Goal: Task Accomplishment & Management: Complete application form

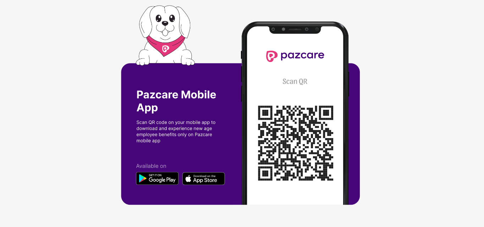
click at [283, 129] on img at bounding box center [242, 113] width 242 height 217
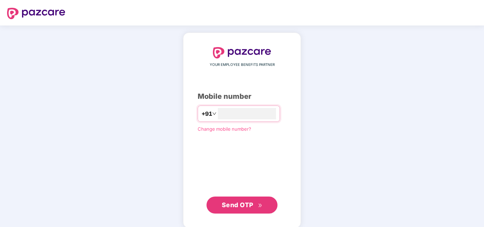
type input "**********"
click at [250, 206] on span "Send OTP" at bounding box center [238, 204] width 32 height 7
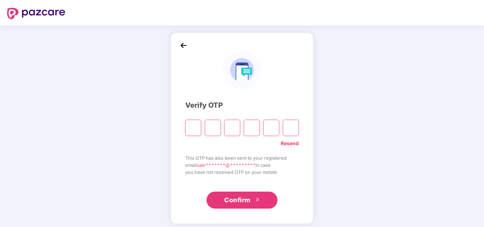
type input "*"
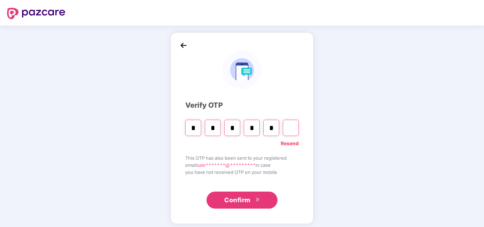
type input "*"
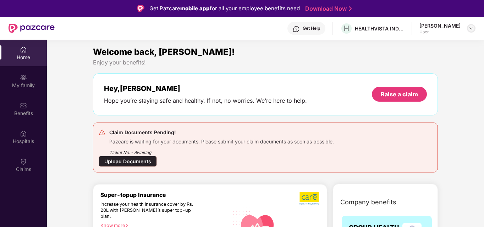
click at [469, 28] on img at bounding box center [471, 29] width 6 height 6
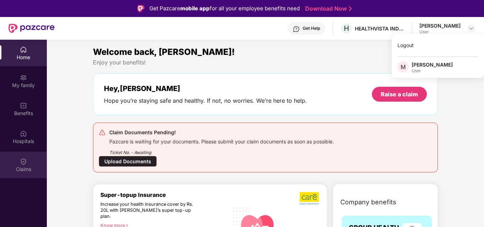
click at [27, 167] on div "Claims" at bounding box center [23, 169] width 47 height 7
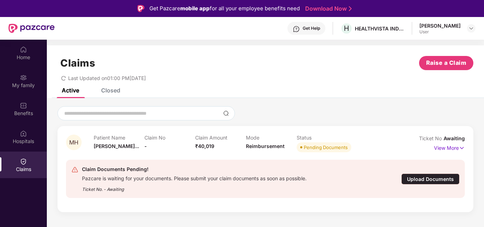
click at [431, 180] on div "Upload Documents" at bounding box center [430, 179] width 58 height 11
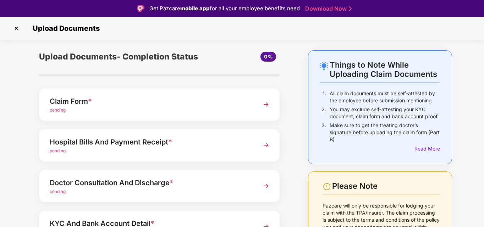
click at [163, 98] on div "Claim Form *" at bounding box center [150, 101] width 201 height 11
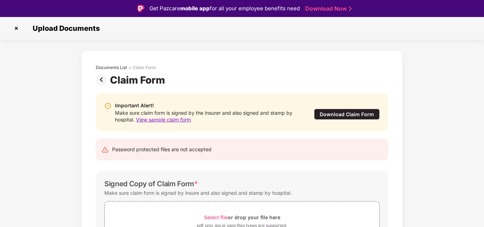
scroll to position [35, 0]
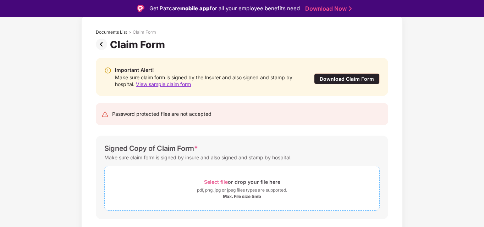
click at [249, 193] on div "pdf, png, jpg or jpeg files types are supported." at bounding box center [242, 190] width 90 height 7
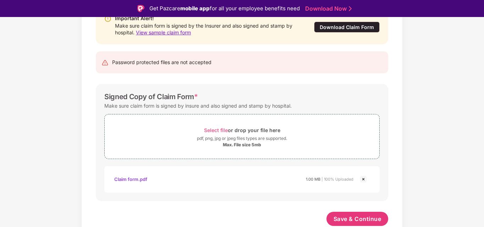
scroll to position [87, 0]
click at [368, 221] on span "Save & Continue" at bounding box center [357, 219] width 48 height 8
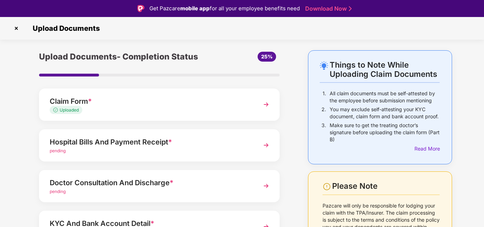
click at [194, 147] on div "Hospital Bills And Payment Receipt *" at bounding box center [150, 142] width 201 height 11
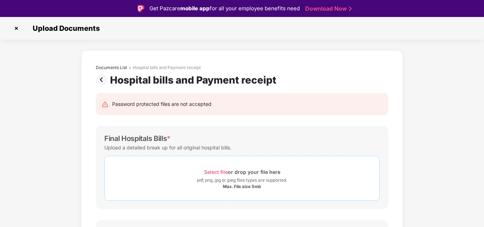
click at [217, 172] on span "Select file" at bounding box center [216, 172] width 24 height 6
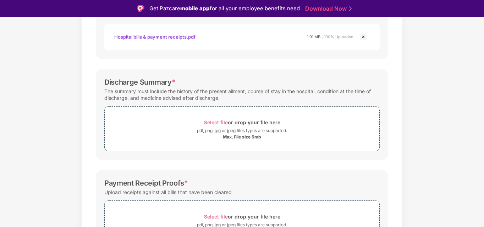
scroll to position [142, 0]
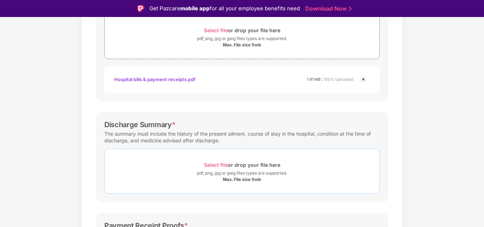
click at [243, 178] on div "Max. File size 5mb" at bounding box center [242, 180] width 38 height 6
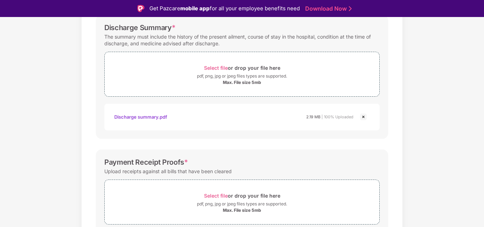
scroll to position [271, 0]
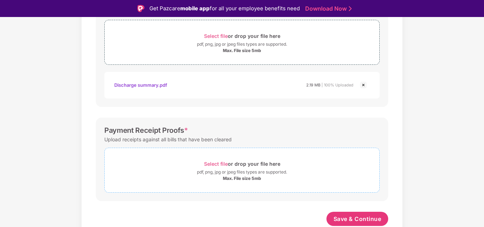
click at [257, 167] on div "Select file or drop your file here" at bounding box center [242, 164] width 76 height 10
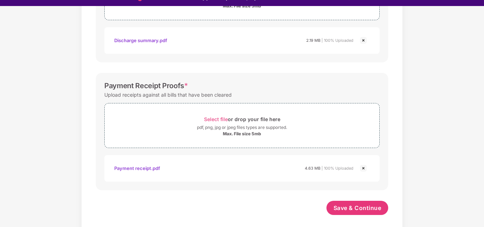
scroll to position [17, 0]
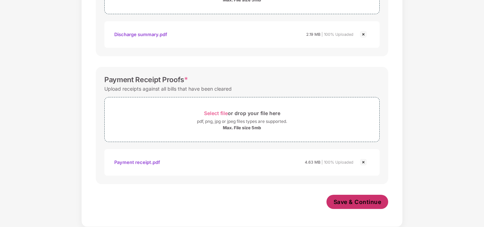
click at [379, 198] on button "Save & Continue" at bounding box center [357, 202] width 62 height 14
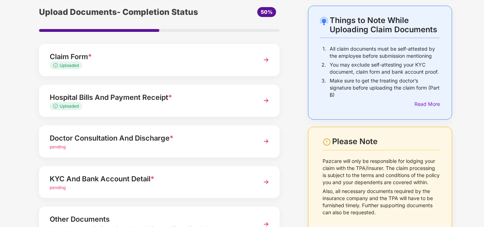
scroll to position [71, 0]
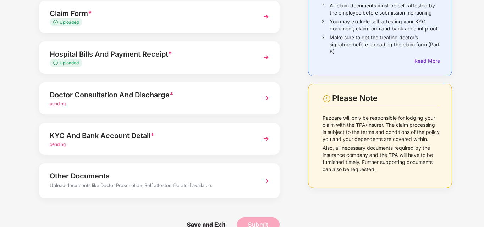
click at [187, 102] on div "pending" at bounding box center [150, 104] width 201 height 7
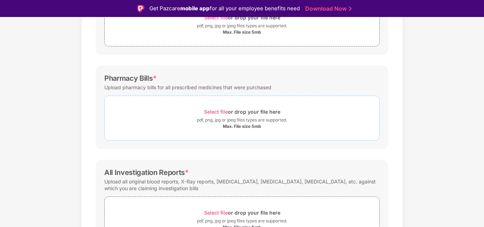
scroll to position [142, 0]
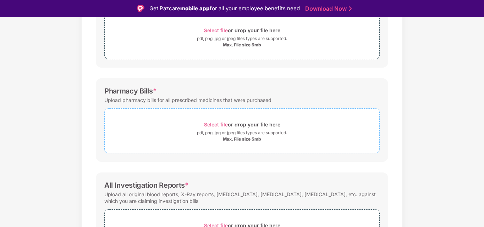
click at [249, 124] on div "Select file or drop your file here" at bounding box center [242, 125] width 76 height 10
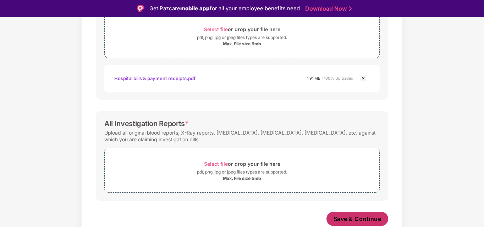
scroll to position [237, 0]
click at [211, 159] on span "Select file or drop your file here pdf, png, jpg or jpeg files types are suppor…" at bounding box center [242, 171] width 275 height 34
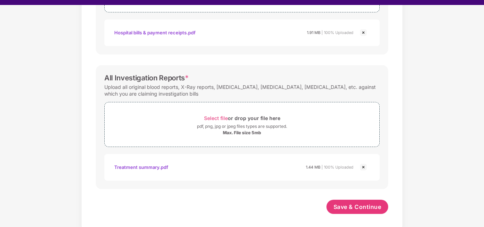
scroll to position [17, 0]
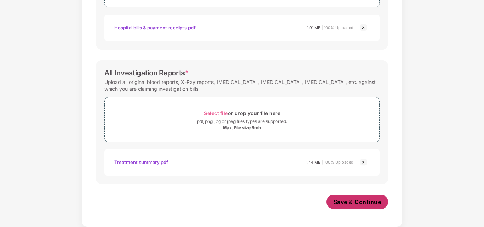
click at [366, 205] on span "Save & Continue" at bounding box center [357, 202] width 48 height 8
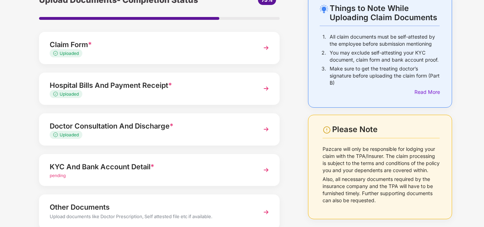
scroll to position [86, 0]
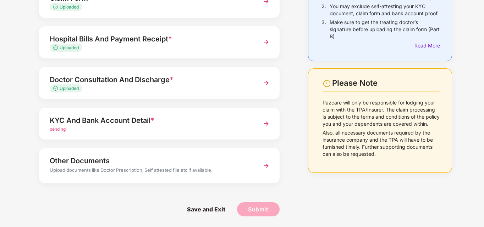
click at [165, 121] on div "KYC And Bank Account Detail *" at bounding box center [150, 120] width 201 height 11
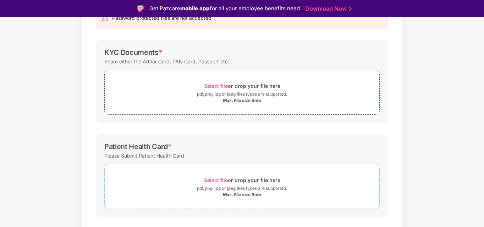
click at [215, 181] on span "Select file" at bounding box center [216, 180] width 24 height 6
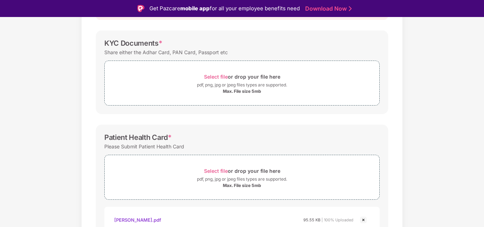
scroll to position [51, 0]
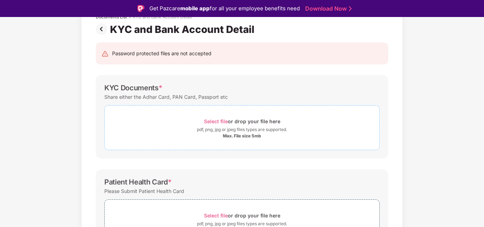
click at [220, 121] on span "Select file" at bounding box center [216, 121] width 24 height 6
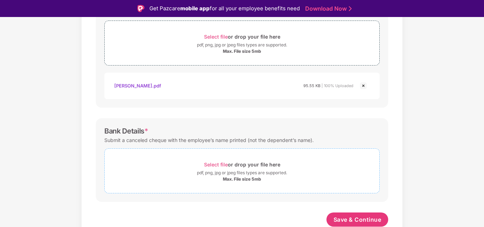
scroll to position [264, 0]
click at [249, 173] on div "pdf, png, jpg or jpeg files types are supported." at bounding box center [242, 172] width 90 height 7
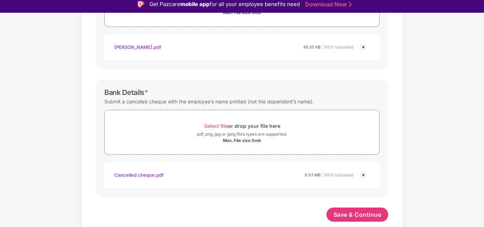
scroll to position [17, 0]
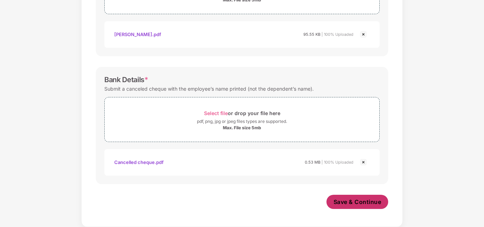
click at [375, 204] on span "Save & Continue" at bounding box center [357, 202] width 48 height 8
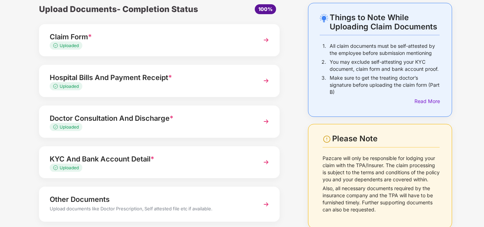
scroll to position [69, 0]
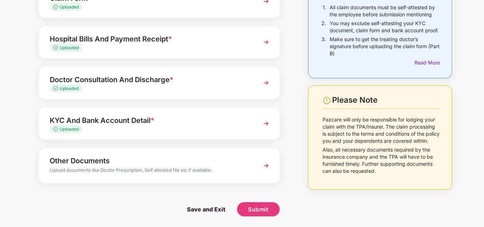
click at [265, 168] on img at bounding box center [266, 166] width 13 height 13
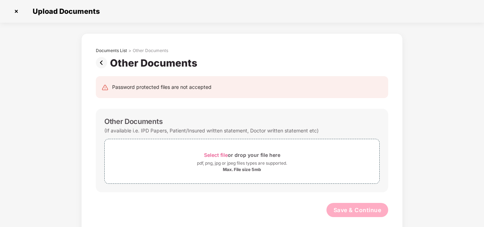
click at [17, 12] on img at bounding box center [16, 11] width 11 height 11
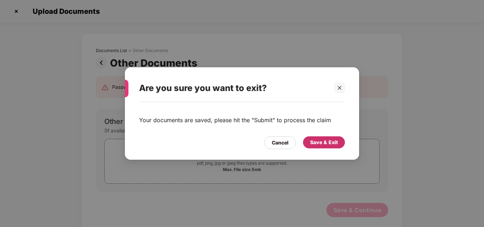
click at [328, 145] on div "Save & Exit" at bounding box center [324, 143] width 28 height 8
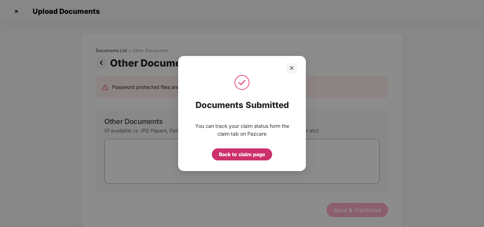
click at [240, 151] on div "Back to claim page" at bounding box center [242, 155] width 46 height 8
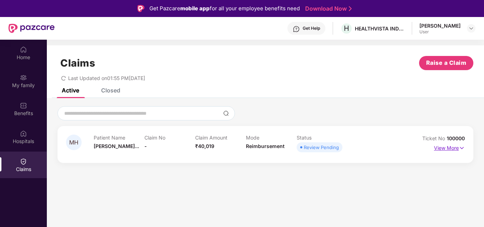
click at [450, 149] on p "View More" at bounding box center [449, 148] width 31 height 10
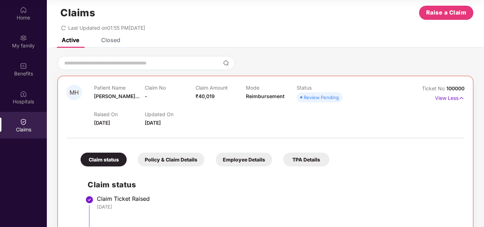
scroll to position [9, 0]
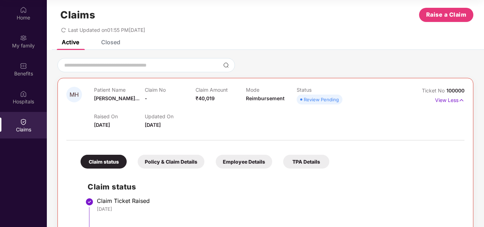
click at [181, 161] on div "Policy & Claim Details" at bounding box center [171, 162] width 67 height 14
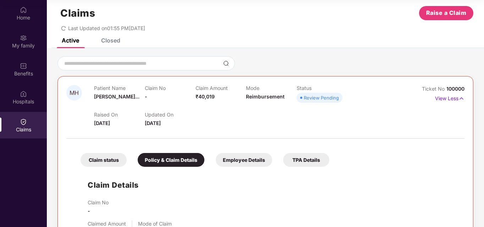
scroll to position [0, 0]
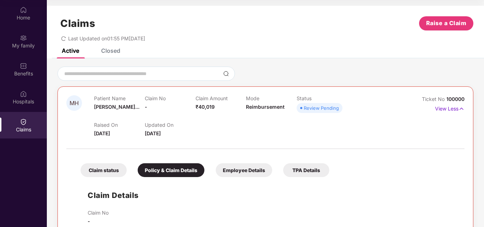
click at [108, 51] on div "Closed" at bounding box center [110, 50] width 19 height 7
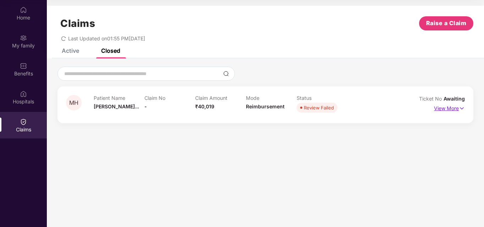
click at [459, 109] on img at bounding box center [462, 109] width 6 height 8
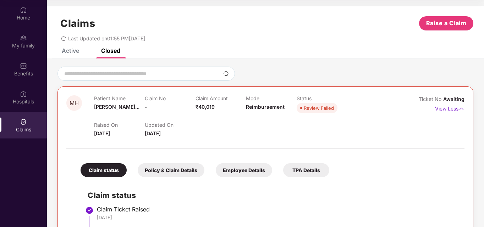
click at [71, 51] on div "Active" at bounding box center [70, 50] width 17 height 7
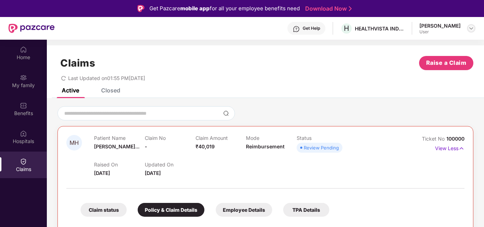
click at [468, 29] on img at bounding box center [471, 29] width 6 height 6
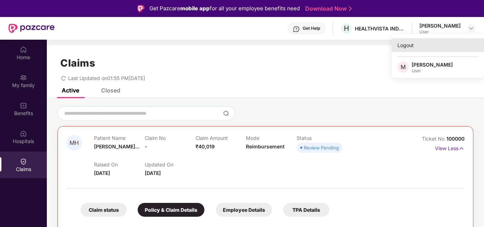
click at [404, 50] on div "Logout" at bounding box center [438, 45] width 92 height 14
